Goal: Task Accomplishment & Management: Complete application form

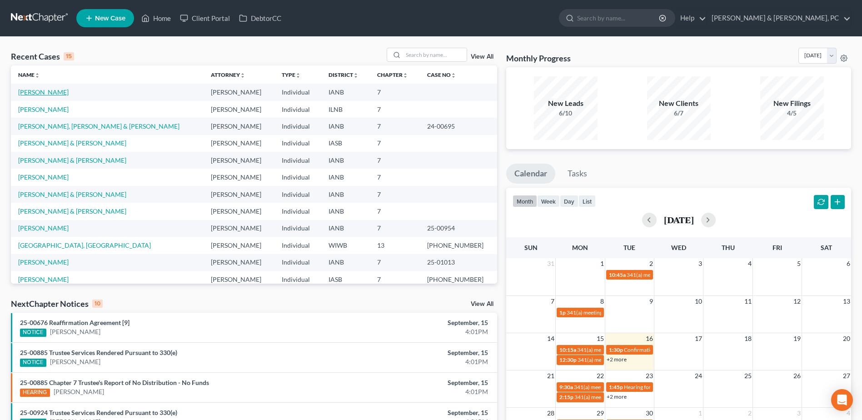
click at [36, 92] on link "[PERSON_NAME]" at bounding box center [43, 92] width 50 height 8
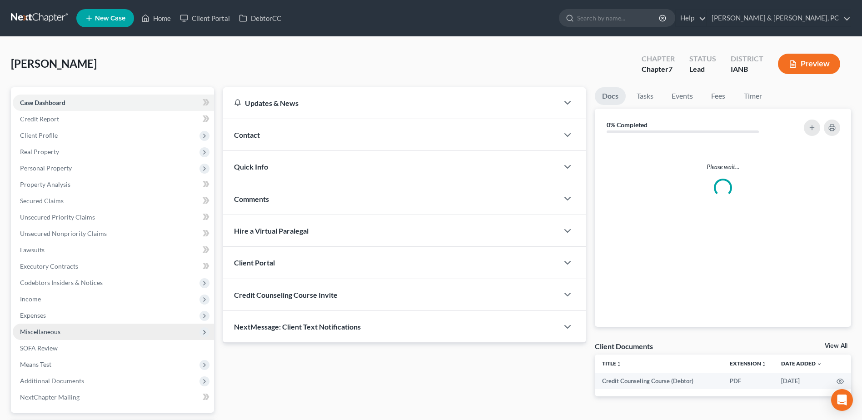
click at [56, 324] on span "Miscellaneous" at bounding box center [113, 331] width 201 height 16
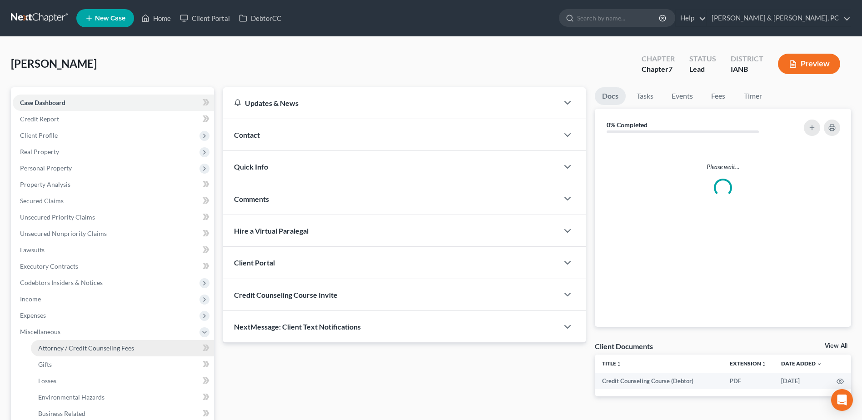
click at [52, 345] on span "Attorney / Credit Counseling Fees" at bounding box center [86, 348] width 96 height 8
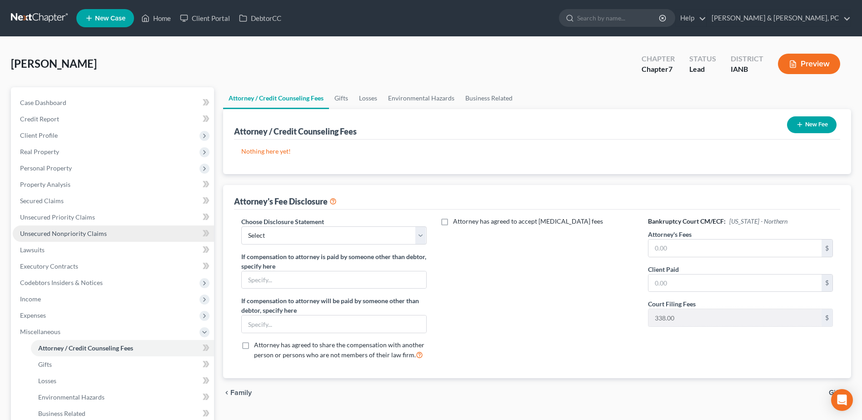
click at [50, 233] on span "Unsecured Nonpriority Claims" at bounding box center [63, 233] width 87 height 8
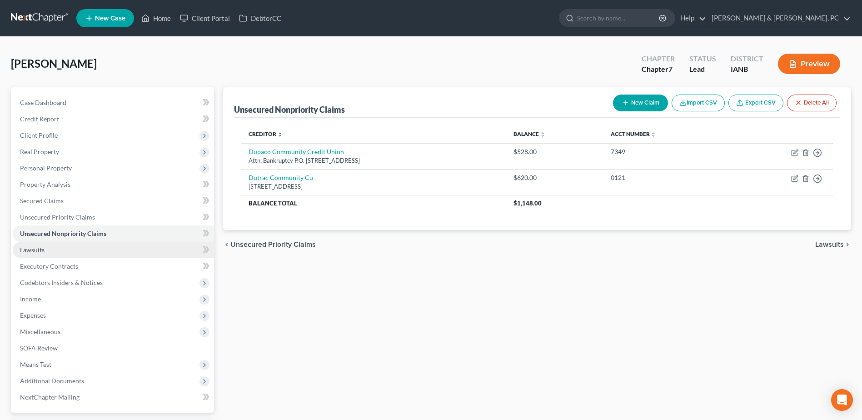
click at [56, 248] on link "Lawsuits" at bounding box center [113, 250] width 201 height 16
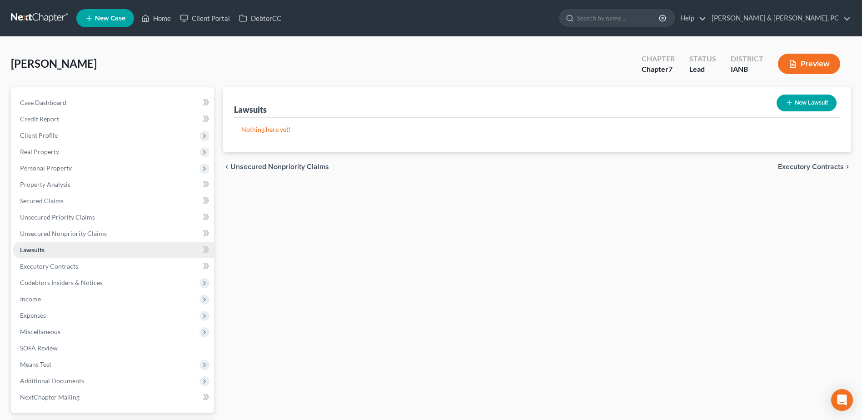
click at [59, 257] on link "Lawsuits" at bounding box center [113, 250] width 201 height 16
click at [60, 266] on span "Executory Contracts" at bounding box center [49, 266] width 58 height 8
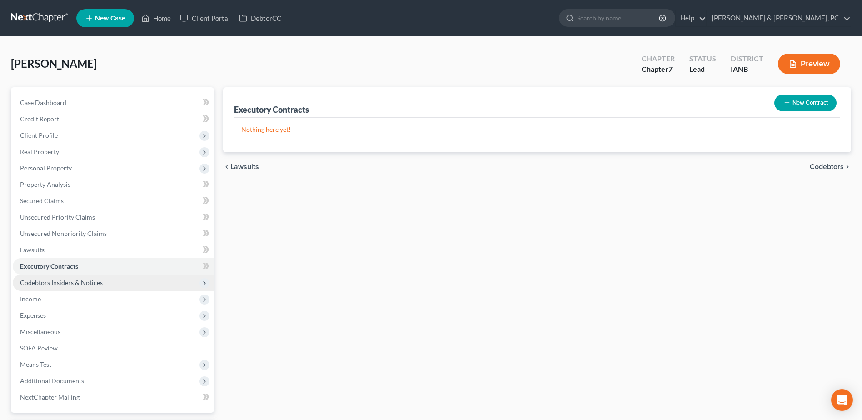
click at [61, 276] on span "Codebtors Insiders & Notices" at bounding box center [113, 282] width 201 height 16
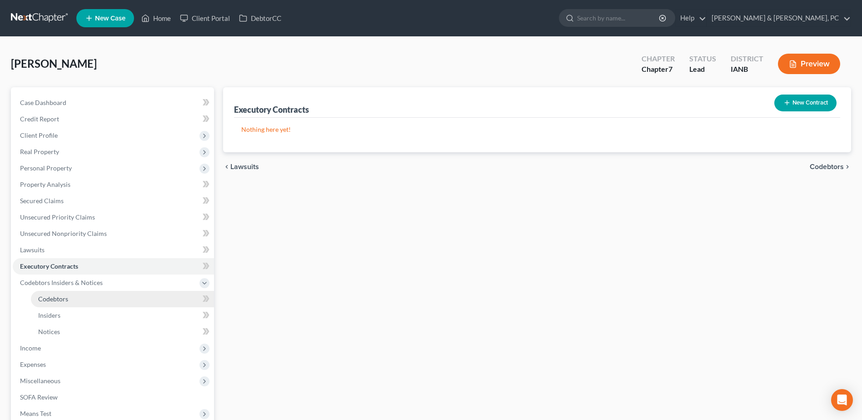
click at [58, 297] on span "Codebtors" at bounding box center [53, 299] width 30 height 8
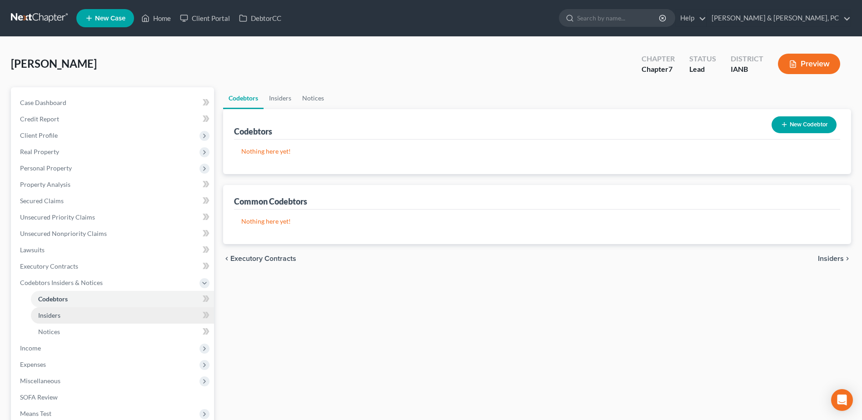
click at [56, 312] on span "Insiders" at bounding box center [49, 315] width 22 height 8
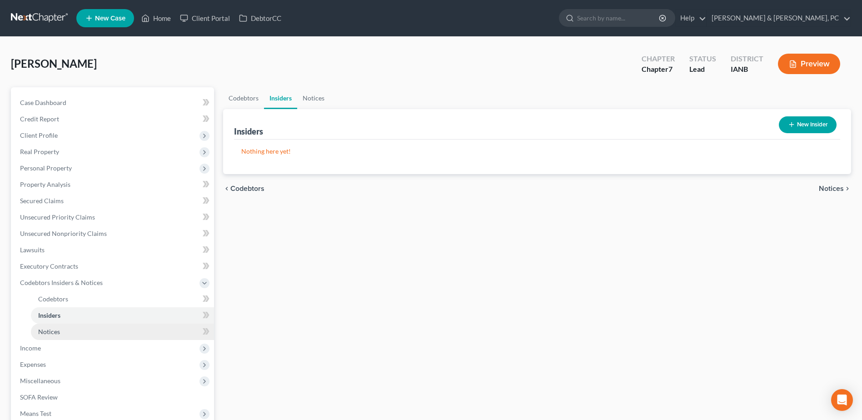
click at [54, 324] on link "Notices" at bounding box center [122, 331] width 183 height 16
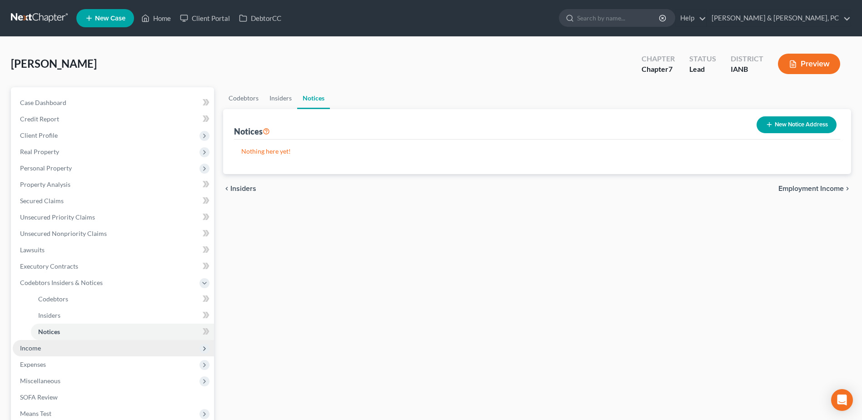
click at [47, 342] on span "Income" at bounding box center [113, 348] width 201 height 16
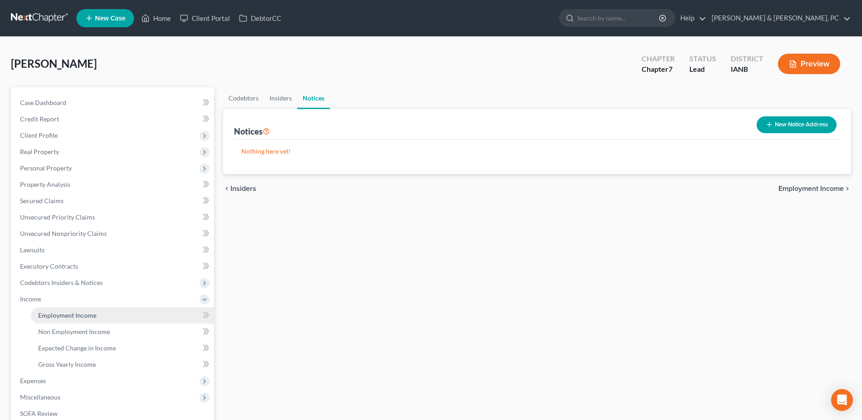
click at [60, 313] on span "Employment Income" at bounding box center [67, 315] width 58 height 8
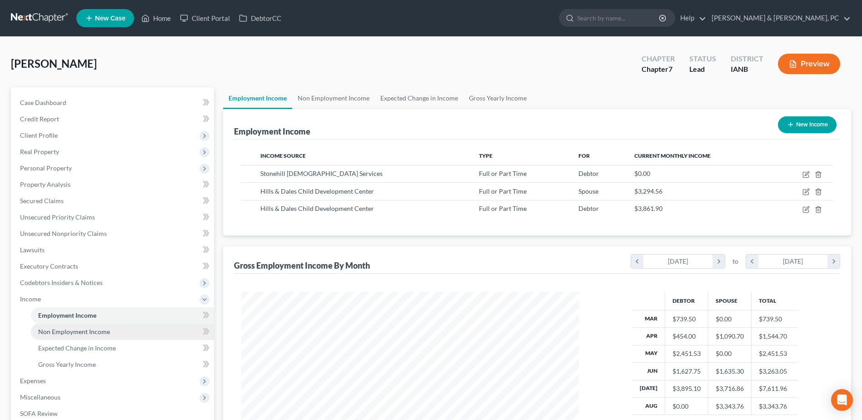
scroll to position [168, 355]
click at [60, 329] on span "Non Employment Income" at bounding box center [74, 331] width 72 height 8
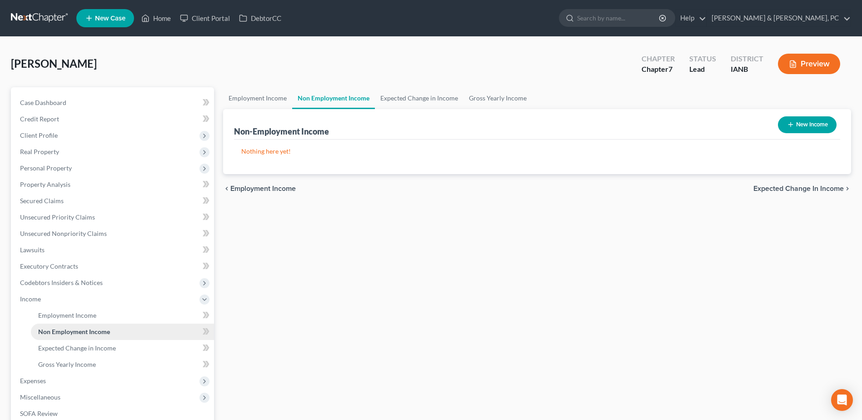
click at [58, 338] on link "Non Employment Income" at bounding box center [122, 331] width 183 height 16
click at [57, 344] on span "Expected Change in Income" at bounding box center [77, 348] width 78 height 8
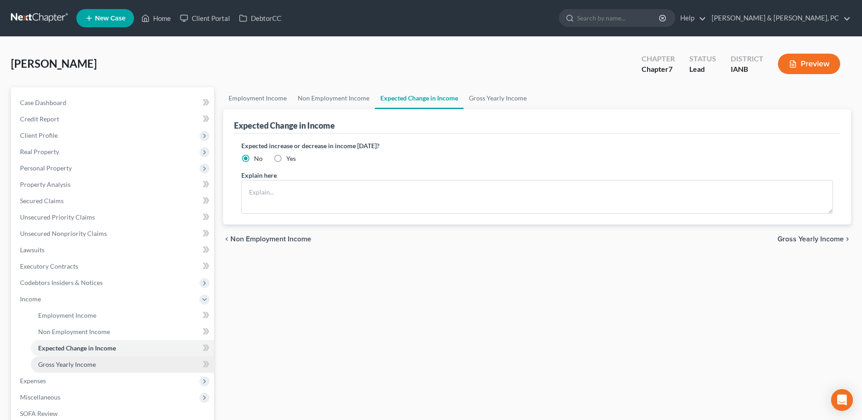
click at [57, 357] on link "Gross Yearly Income" at bounding box center [122, 364] width 183 height 16
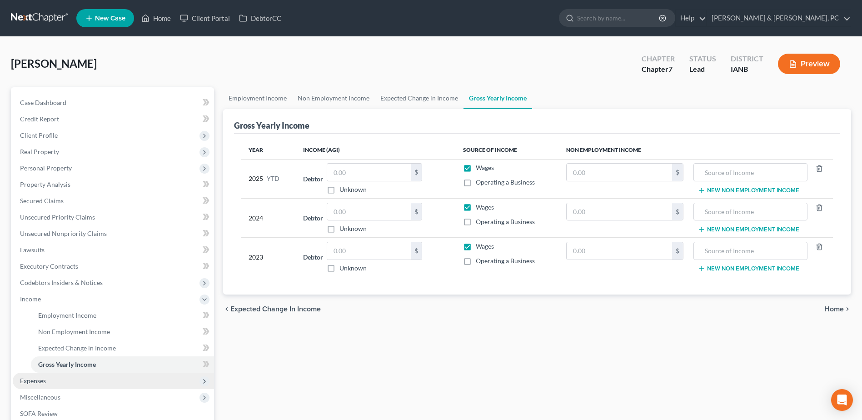
click at [49, 384] on span "Expenses" at bounding box center [113, 380] width 201 height 16
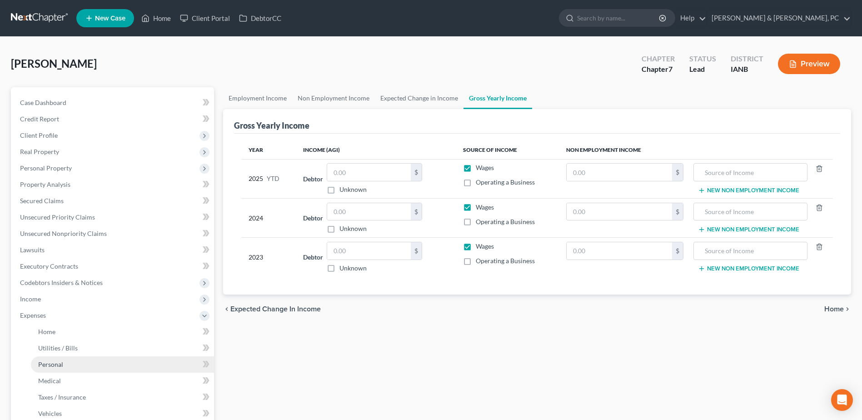
click at [58, 366] on span "Personal" at bounding box center [50, 364] width 25 height 8
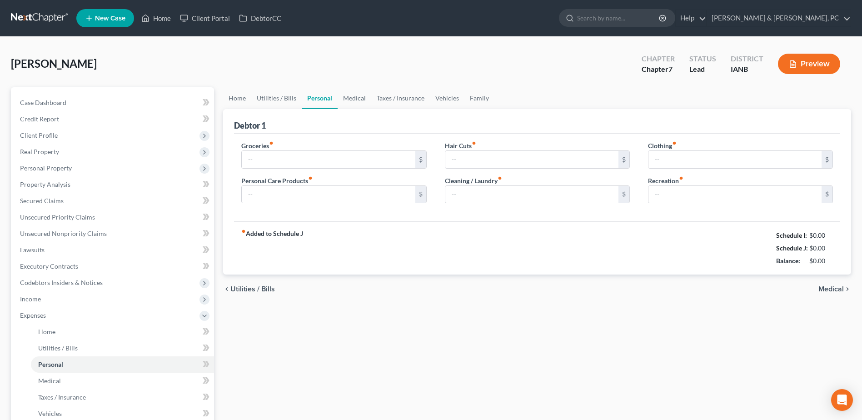
type input "200.00"
type input "25.00"
type input "200.00"
type input "50.00"
type input "30.00"
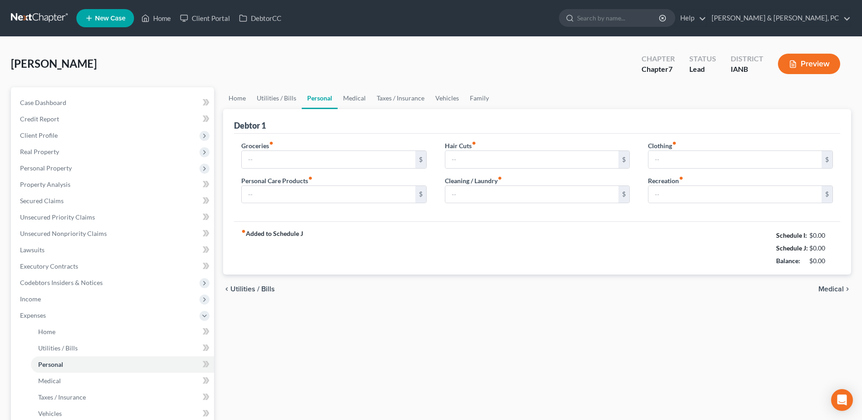
type input "300.00"
drag, startPoint x: 832, startPoint y: 235, endPoint x: 802, endPoint y: 238, distance: 31.0
click at [802, 238] on div "$5,514.46" at bounding box center [817, 235] width 39 height 9
copy div "$5,514.46"
drag, startPoint x: 834, startPoint y: 248, endPoint x: 799, endPoint y: 250, distance: 35.0
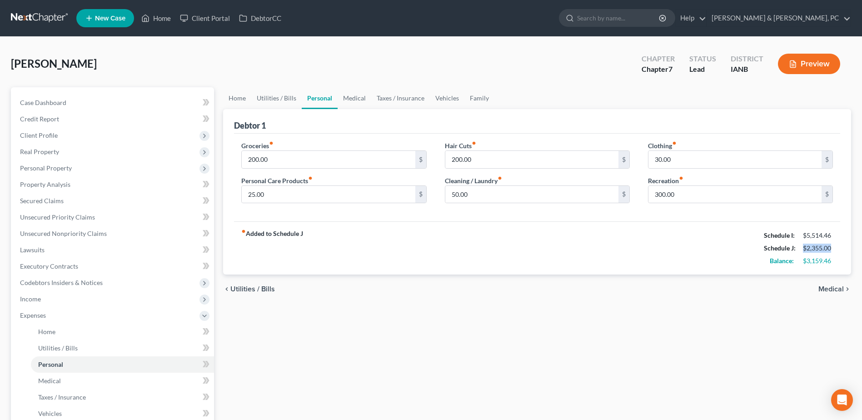
click at [799, 250] on div "$2,355.00" at bounding box center [817, 247] width 39 height 9
copy div "$2,355.00"
drag, startPoint x: 833, startPoint y: 258, endPoint x: 800, endPoint y: 263, distance: 33.0
click at [800, 263] on div "$3,159.46" at bounding box center [817, 260] width 39 height 9
copy div "$3,159.46"
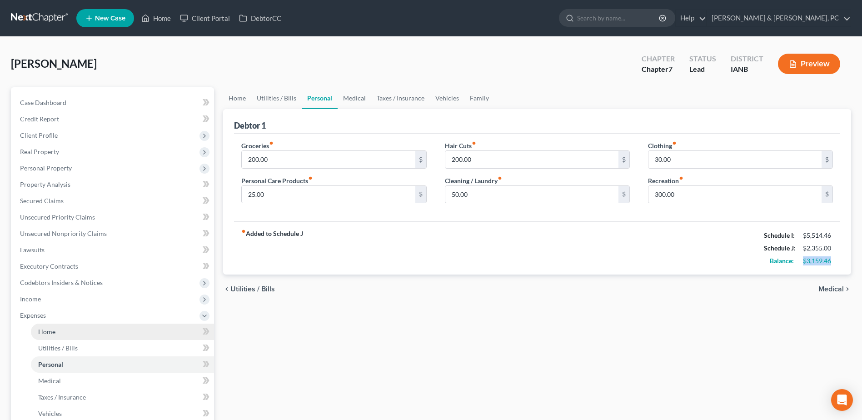
click at [88, 333] on link "Home" at bounding box center [122, 331] width 183 height 16
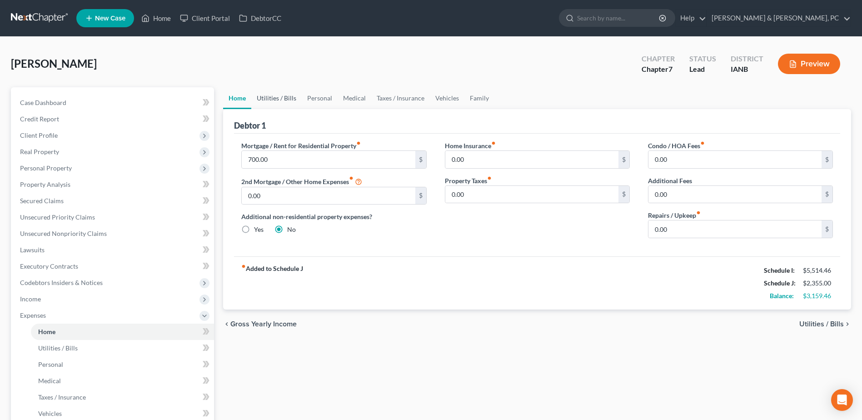
click at [286, 98] on link "Utilities / Bills" at bounding box center [276, 98] width 50 height 22
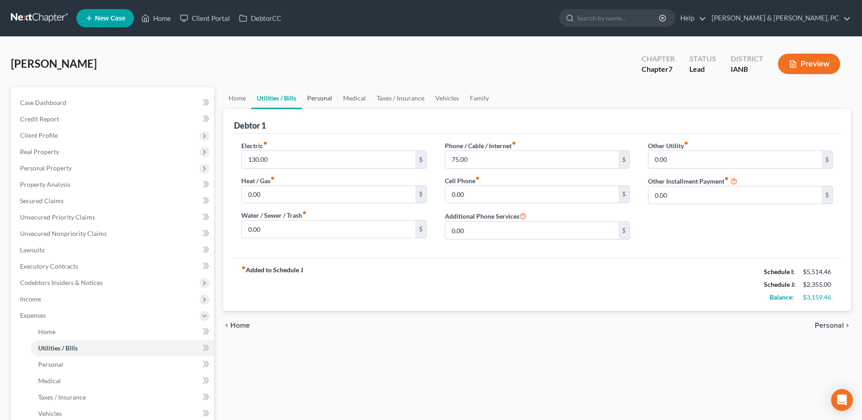
click at [326, 99] on link "Personal" at bounding box center [320, 98] width 36 height 22
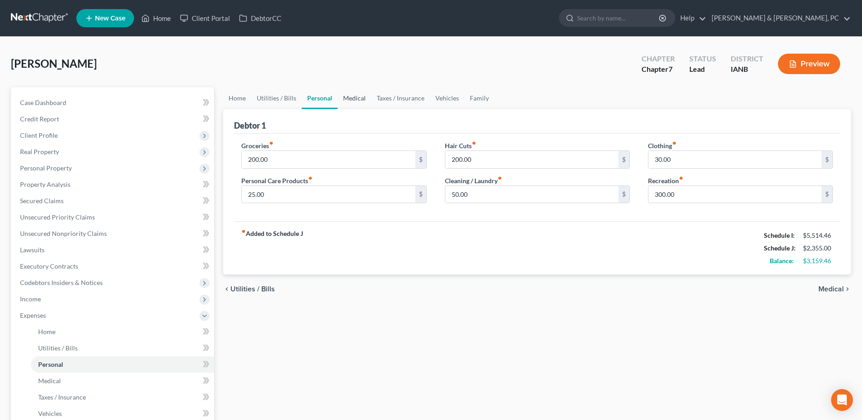
click at [355, 95] on link "Medical" at bounding box center [354, 98] width 34 height 22
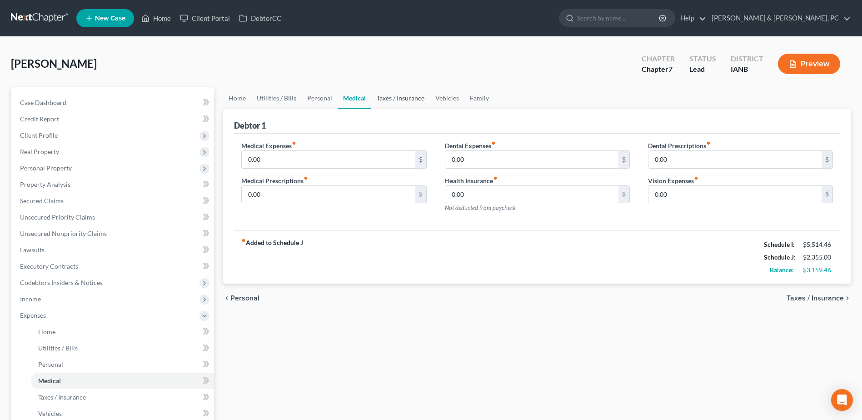
click at [390, 101] on link "Taxes / Insurance" at bounding box center [400, 98] width 59 height 22
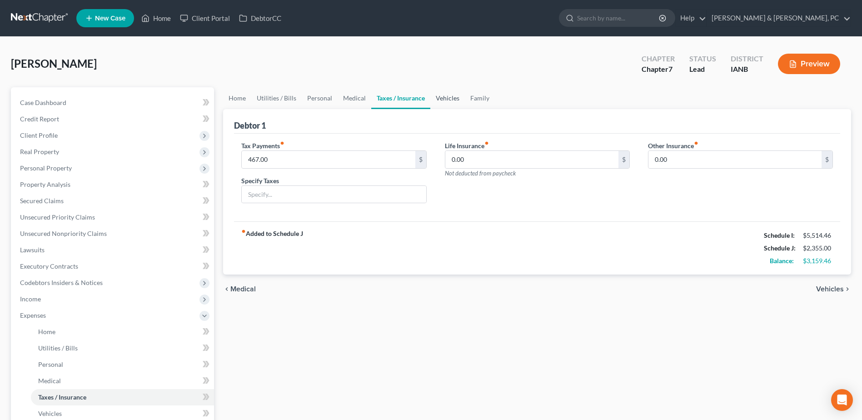
click at [447, 93] on link "Vehicles" at bounding box center [447, 98] width 35 height 22
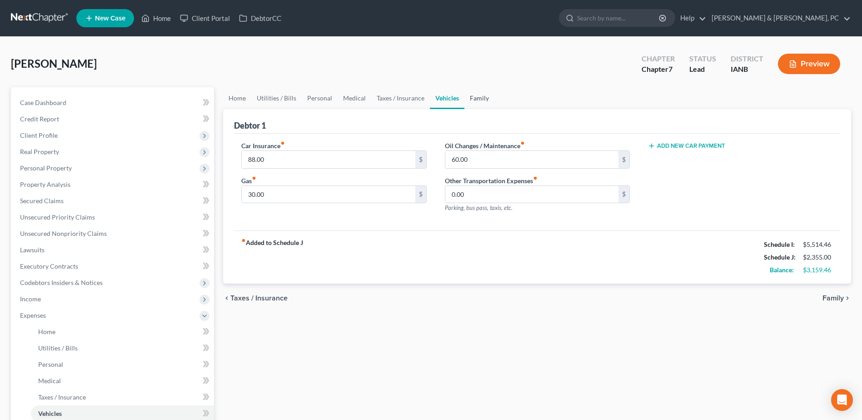
click at [474, 99] on link "Family" at bounding box center [479, 98] width 30 height 22
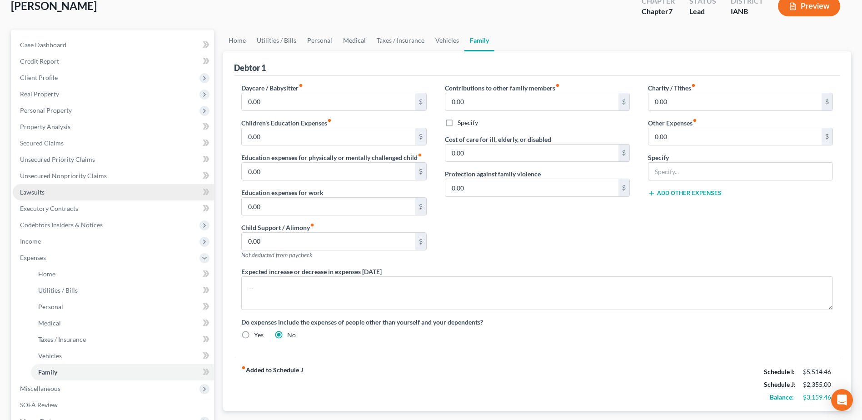
scroll to position [194, 0]
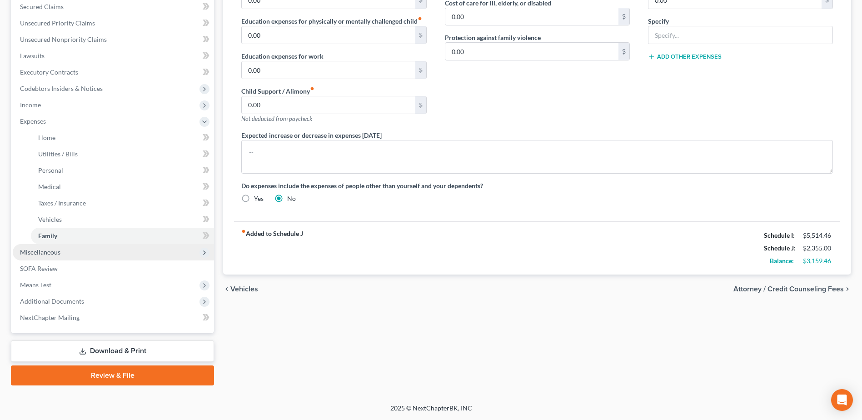
click at [53, 249] on span "Miscellaneous" at bounding box center [40, 252] width 40 height 8
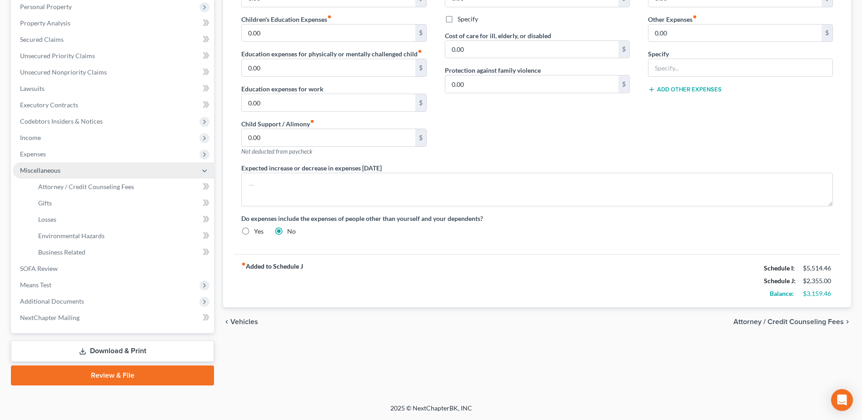
scroll to position [161, 0]
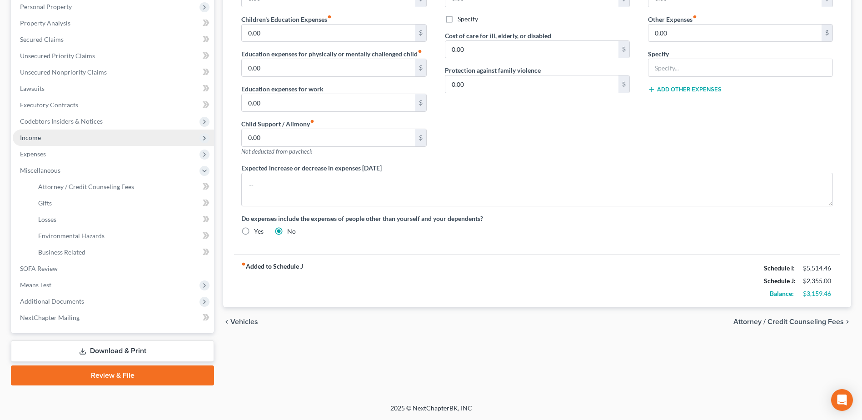
click at [57, 134] on span "Income" at bounding box center [113, 137] width 201 height 16
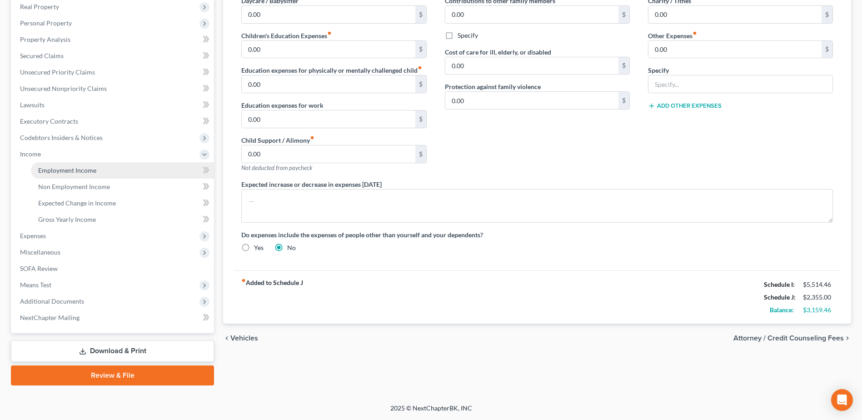
scroll to position [145, 0]
click at [57, 213] on link "Gross Yearly Income" at bounding box center [122, 219] width 183 height 16
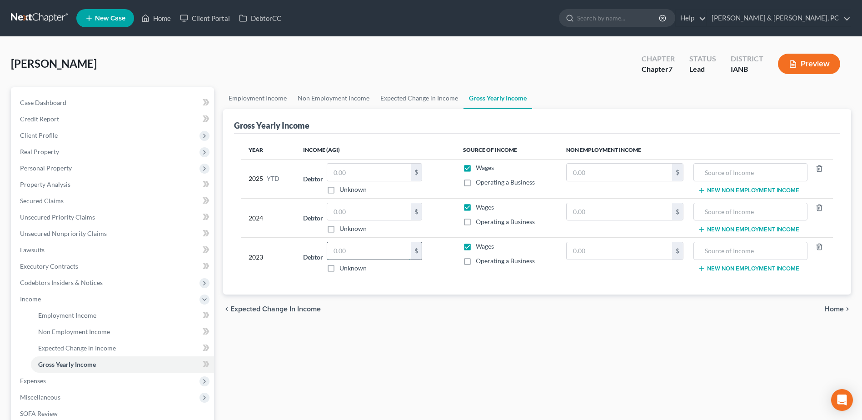
click at [364, 247] on input "text" at bounding box center [369, 250] width 84 height 17
type input "25,593"
click at [367, 213] on input "text" at bounding box center [369, 211] width 84 height 17
click at [347, 211] on input "text" at bounding box center [369, 211] width 84 height 17
type input "19,610"
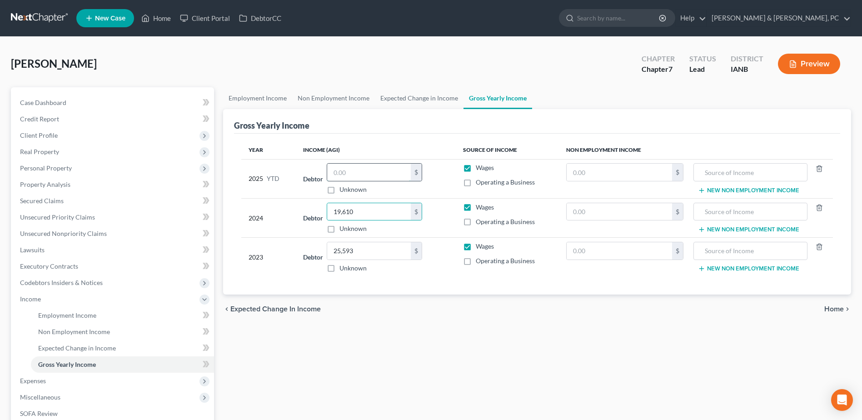
click at [347, 178] on input "text" at bounding box center [369, 171] width 84 height 17
click at [103, 310] on link "Employment Income" at bounding box center [122, 315] width 183 height 16
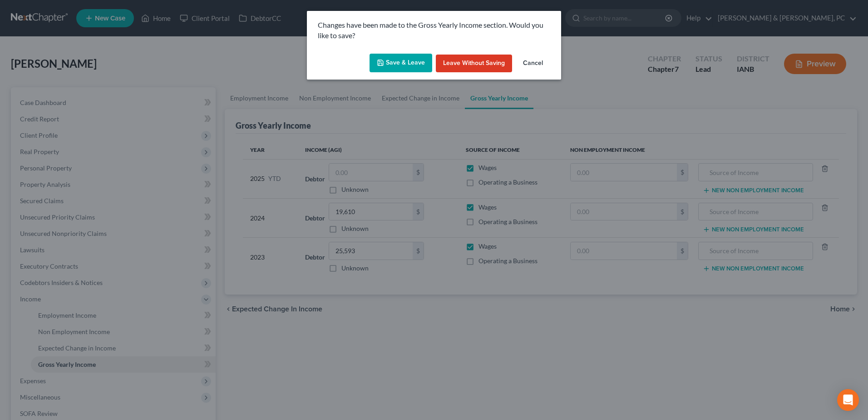
click at [383, 72] on button "Save & Leave" at bounding box center [401, 63] width 63 height 19
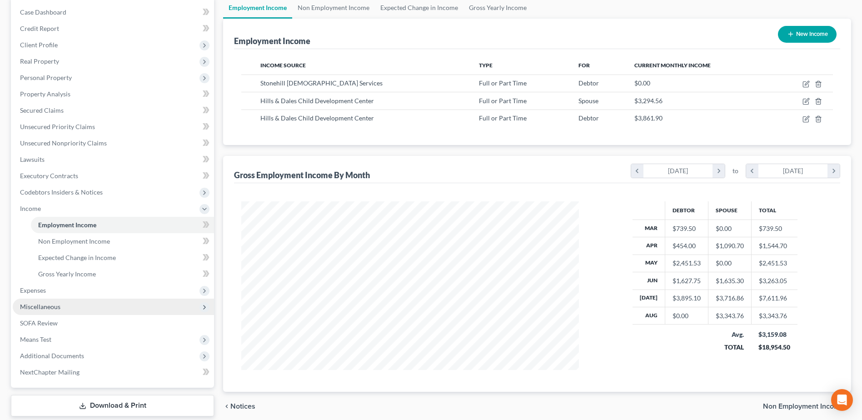
scroll to position [91, 0]
click at [59, 310] on span "Miscellaneous" at bounding box center [113, 306] width 201 height 16
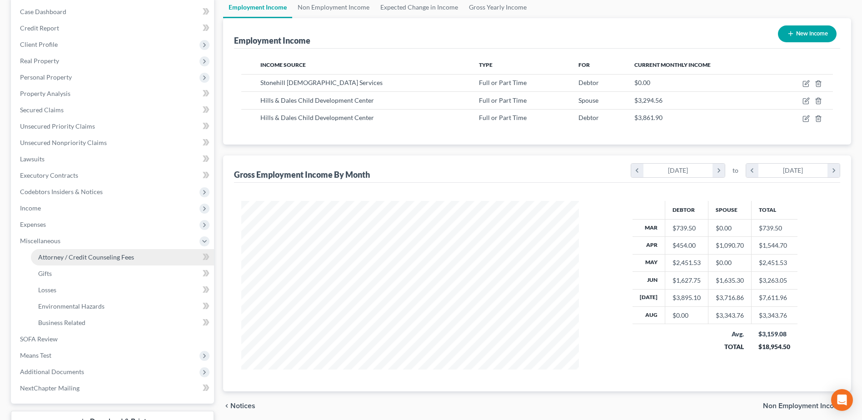
click at [78, 262] on link "Attorney / Credit Counseling Fees" at bounding box center [122, 257] width 183 height 16
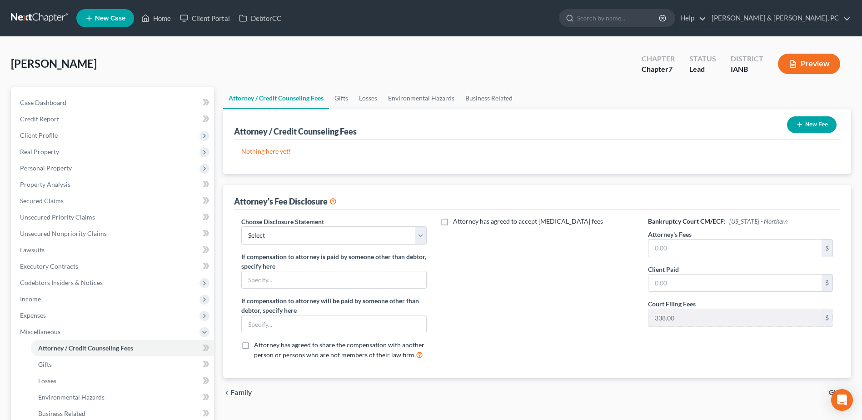
click at [807, 128] on button "New Fee" at bounding box center [812, 124] width 50 height 17
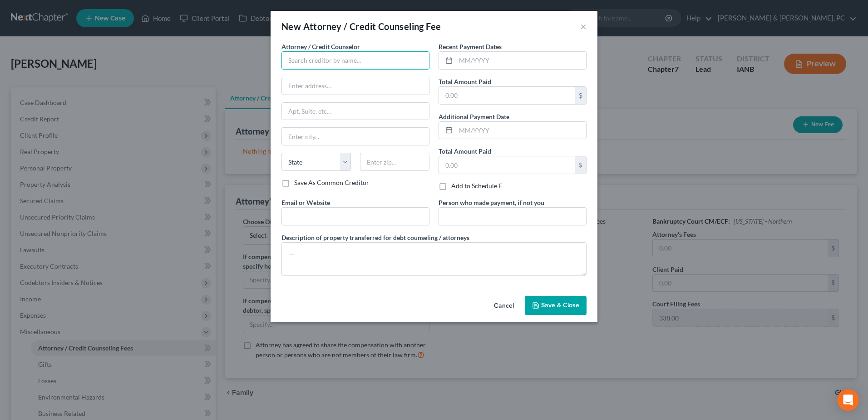
click at [316, 59] on input "text" at bounding box center [356, 60] width 148 height 18
type input "[PERSON_NAME] & [PERSON_NAME] PC"
type input "[STREET_ADDRESS]"
type input "Suite 100"
type input "Dubuque"
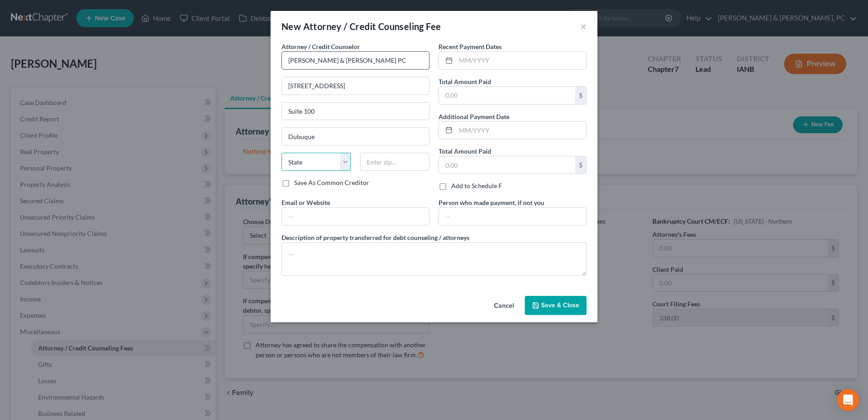
select select "16"
type input "52001"
type input "[EMAIL_ADDRESS][DOMAIN_NAME]"
drag, startPoint x: 384, startPoint y: 211, endPoint x: 228, endPoint y: 204, distance: 155.5
click at [228, 204] on div "New Attorney / Credit Counseling Fee × Attorney / Credit Counselor * [PERSON_NA…" at bounding box center [434, 210] width 868 height 420
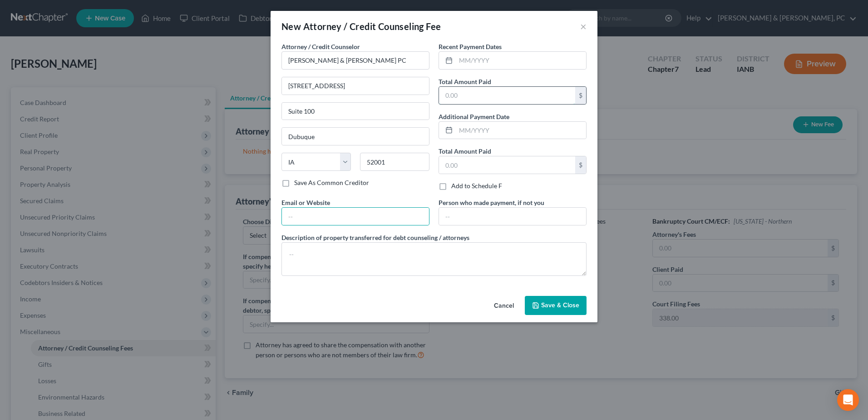
click at [537, 88] on input "text" at bounding box center [507, 95] width 136 height 17
type input "2,162"
click at [559, 311] on button "Save & Close" at bounding box center [556, 305] width 62 height 19
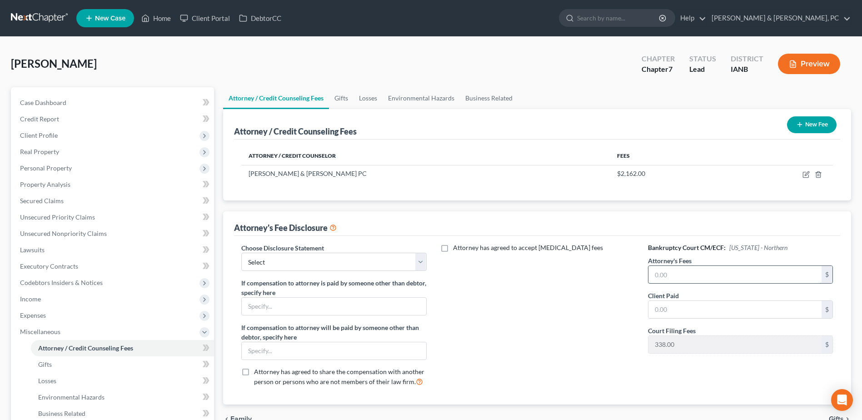
click at [673, 274] on input "text" at bounding box center [734, 274] width 173 height 17
type input "2,162"
click at [667, 305] on input "text" at bounding box center [734, 309] width 173 height 17
type input "2,162"
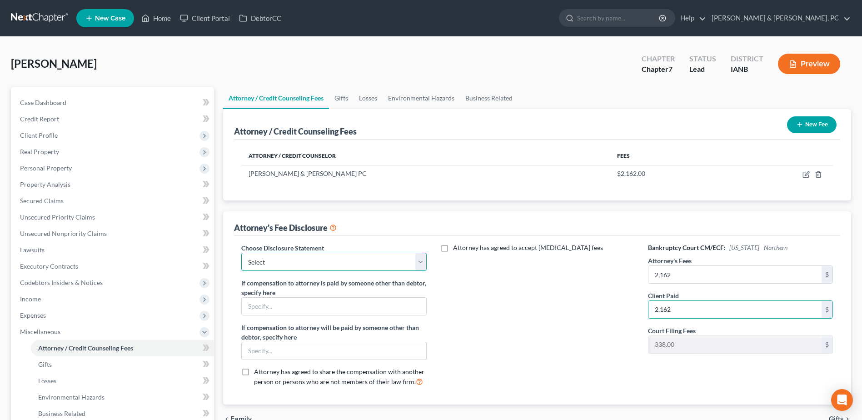
click at [288, 269] on select "Select Compensation Statement" at bounding box center [333, 262] width 185 height 18
select select "0"
click at [241, 253] on select "Select Compensation Statement" at bounding box center [333, 262] width 185 height 18
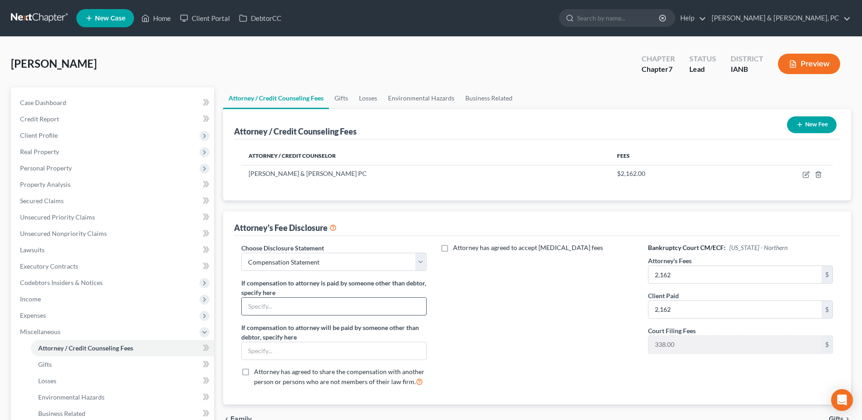
click at [257, 302] on input "text" at bounding box center [334, 305] width 184 height 17
drag, startPoint x: 306, startPoint y: 311, endPoint x: 211, endPoint y: 318, distance: 95.6
click at [211, 318] on div "Petition Navigation Case Dashboard Payments Invoices Payments Payments Credit R…" at bounding box center [430, 316] width 849 height 459
type input "[PERSON_NAME]"
click at [270, 352] on input "text" at bounding box center [334, 350] width 184 height 17
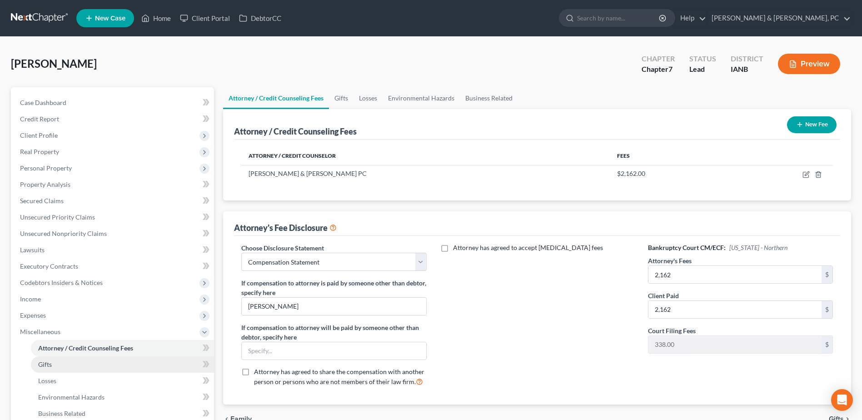
click at [88, 362] on link "Gifts" at bounding box center [122, 364] width 183 height 16
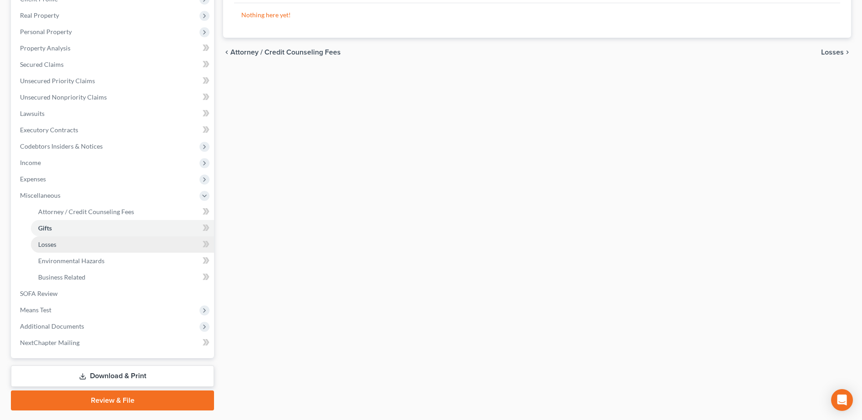
click at [83, 248] on link "Losses" at bounding box center [122, 244] width 183 height 16
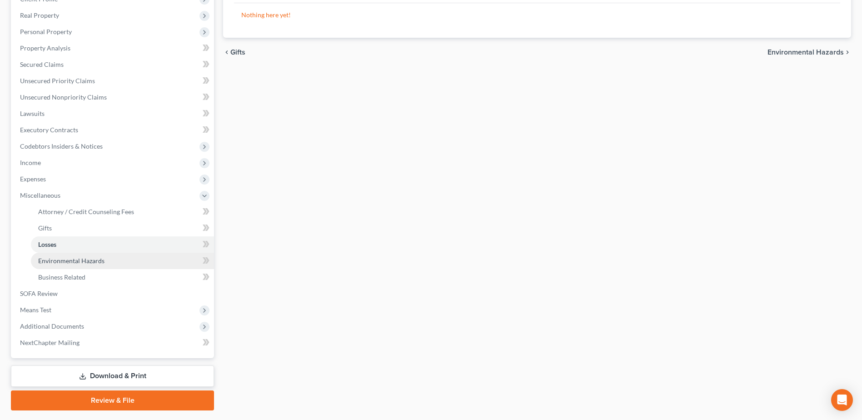
click at [88, 264] on span "Environmental Hazards" at bounding box center [71, 261] width 66 height 8
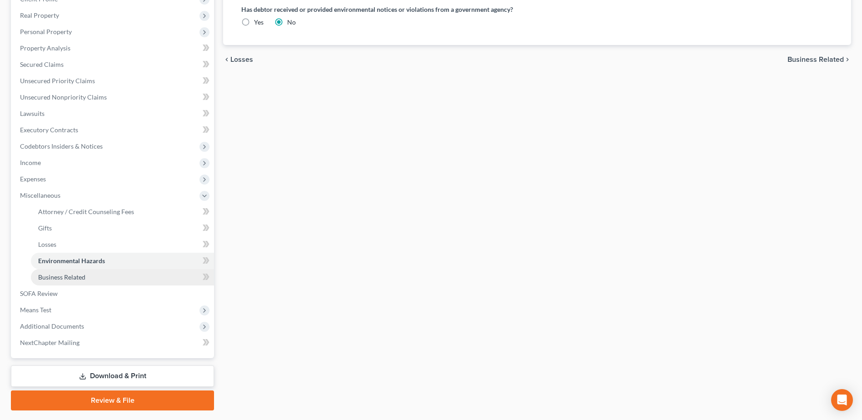
click at [67, 279] on span "Business Related" at bounding box center [61, 277] width 47 height 8
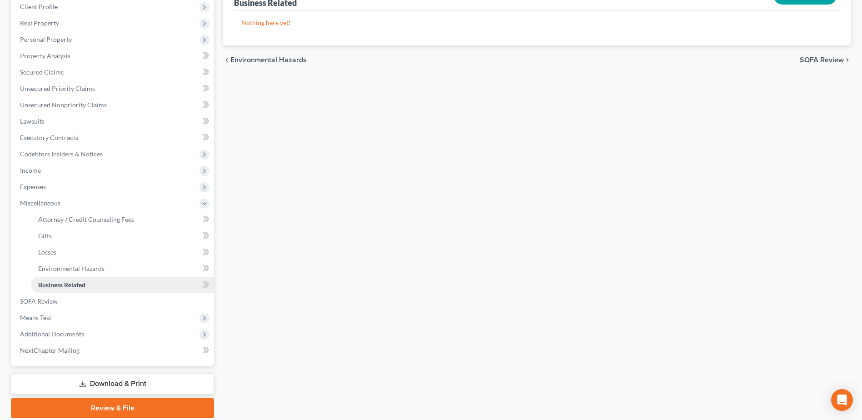
scroll to position [161, 0]
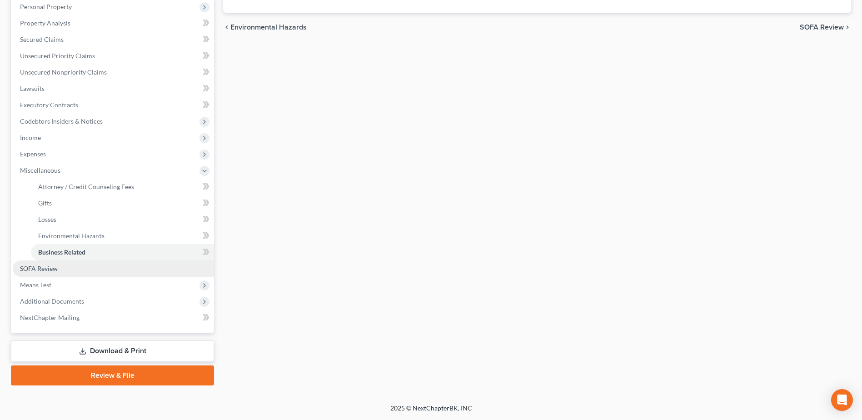
click at [60, 262] on link "SOFA Review" at bounding box center [113, 268] width 201 height 16
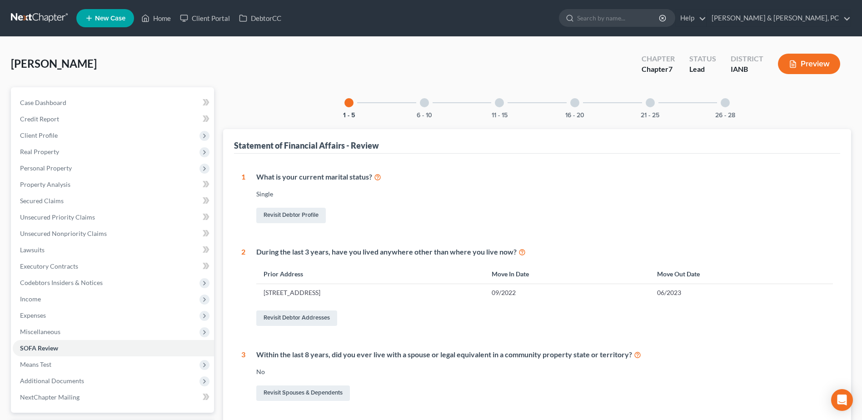
click at [416, 109] on div "6 - 10" at bounding box center [424, 102] width 31 height 31
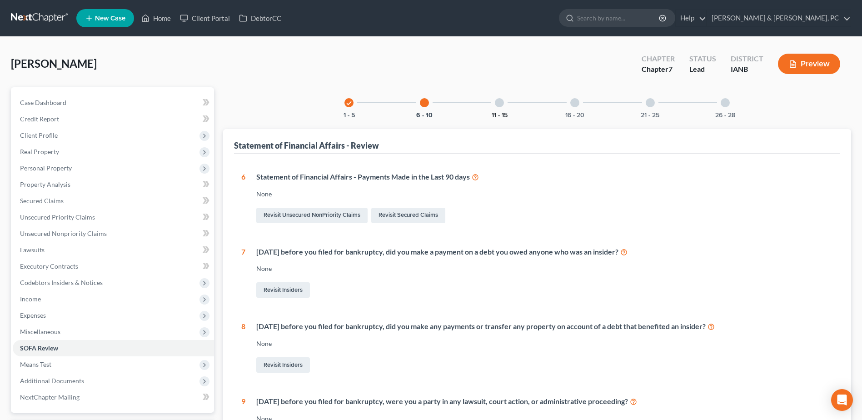
click at [495, 112] on button "11 - 15" at bounding box center [499, 115] width 16 height 6
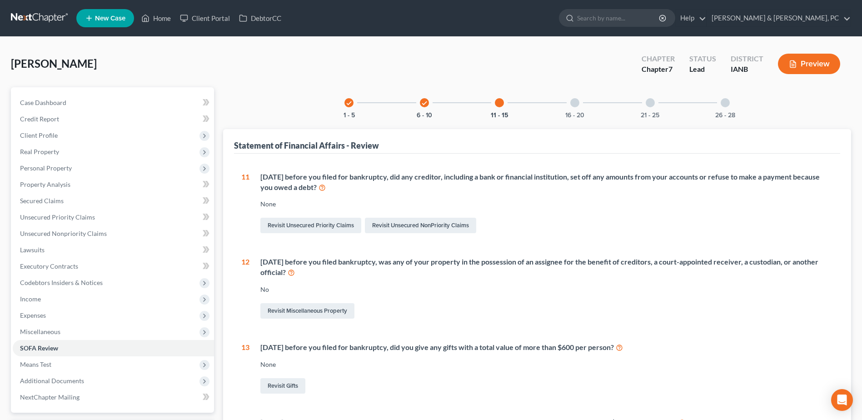
click at [575, 105] on div at bounding box center [574, 102] width 9 height 9
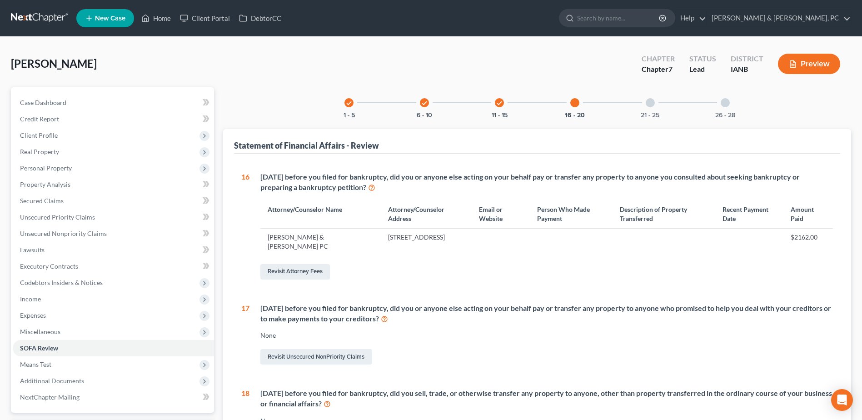
click at [639, 118] on div "check 1 - 5 check 6 - 10 check 11 - 15 16 - 20 21 - 25 26 - 28 Statement of Fin…" at bounding box center [537, 360] width 628 height 547
click at [647, 110] on div "21 - 25" at bounding box center [649, 102] width 31 height 31
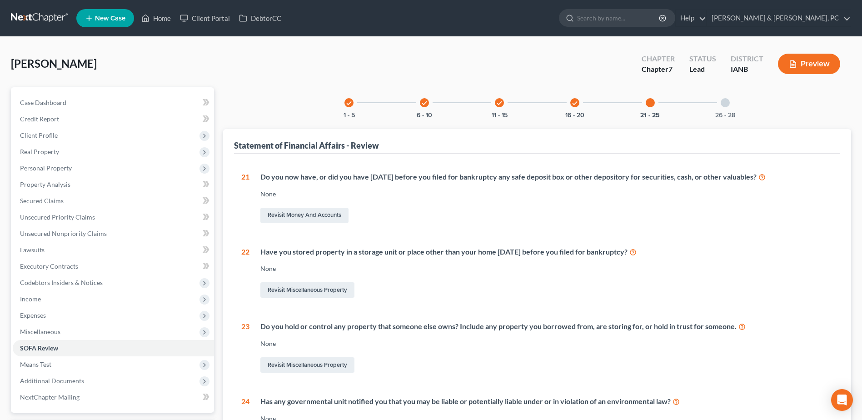
scroll to position [201, 0]
